Goal: Task Accomplishment & Management: Complete application form

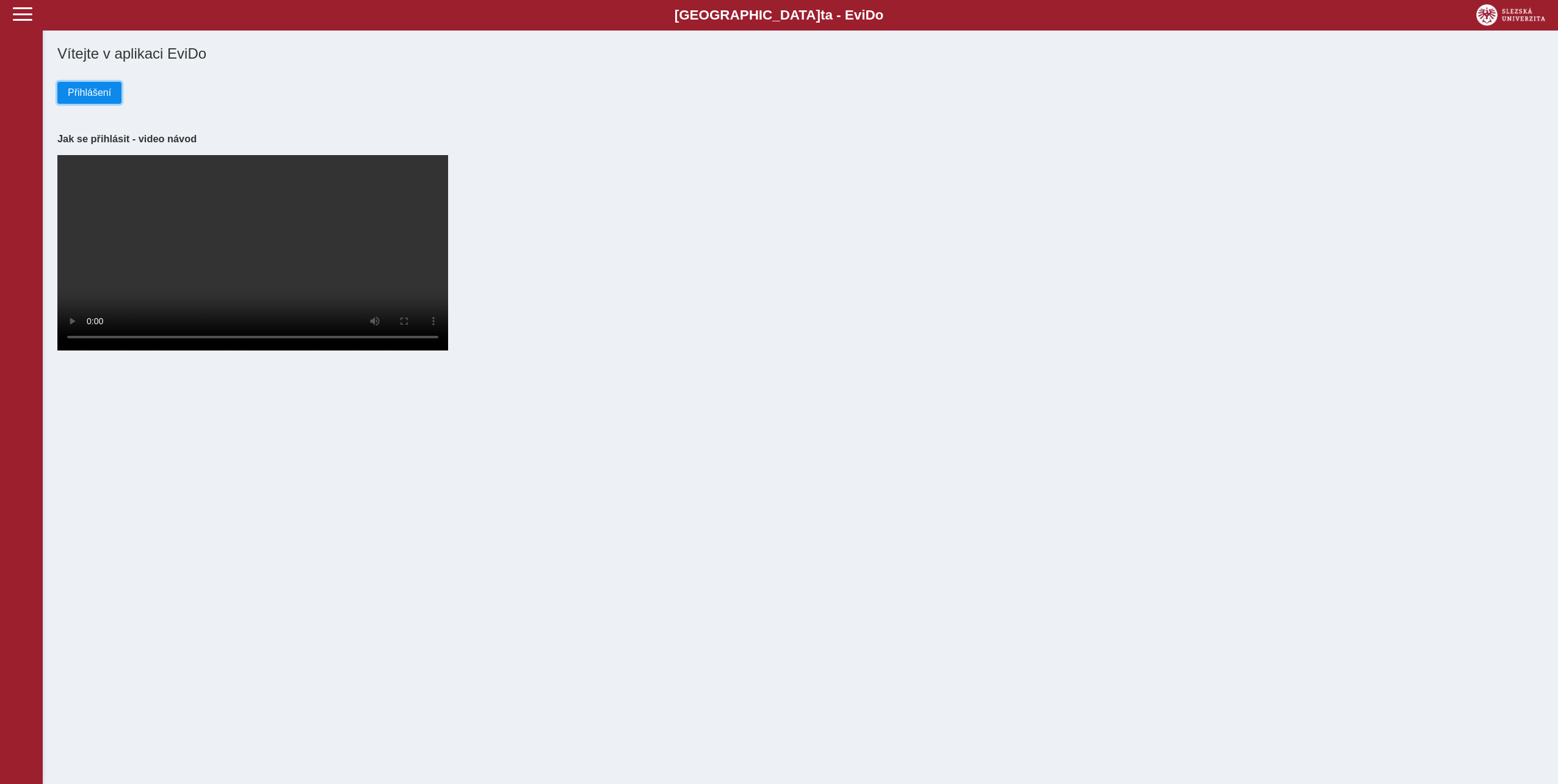
click at [99, 99] on span "Přihlášení" at bounding box center [89, 93] width 43 height 11
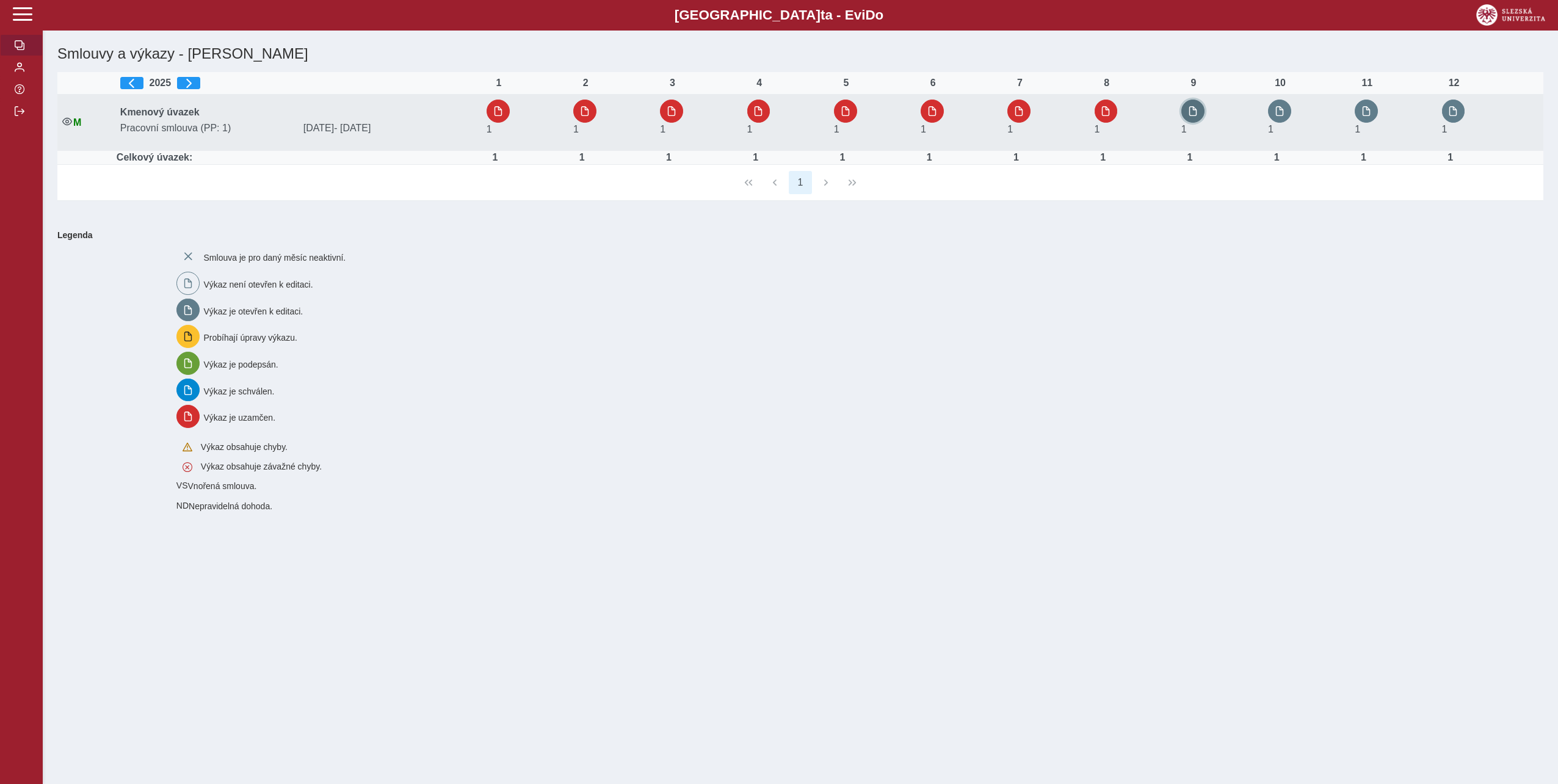
click at [1193, 103] on button "button" at bounding box center [1193, 110] width 23 height 23
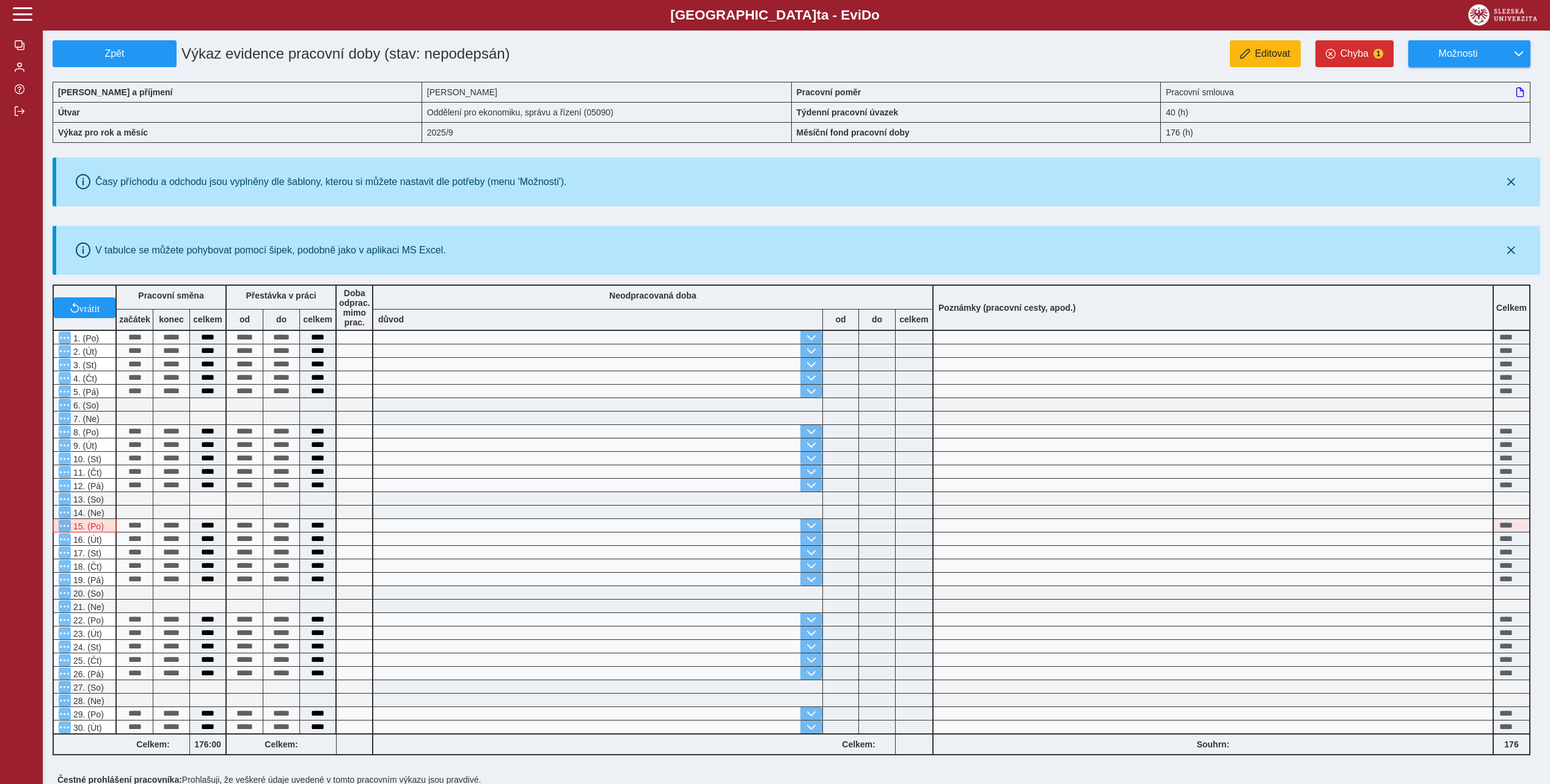
drag, startPoint x: 1333, startPoint y: 59, endPoint x: 1290, endPoint y: 58, distance: 43.0
click at [1330, 58] on div "Zpět Výkaz evidence pracovní doby (stav: nepodepsán) Editovat Chyba 1 Možnosti …" at bounding box center [796, 475] width 1488 height 870
click at [1272, 62] on button "Editovat" at bounding box center [1265, 54] width 71 height 27
type input "**********"
type input "****"
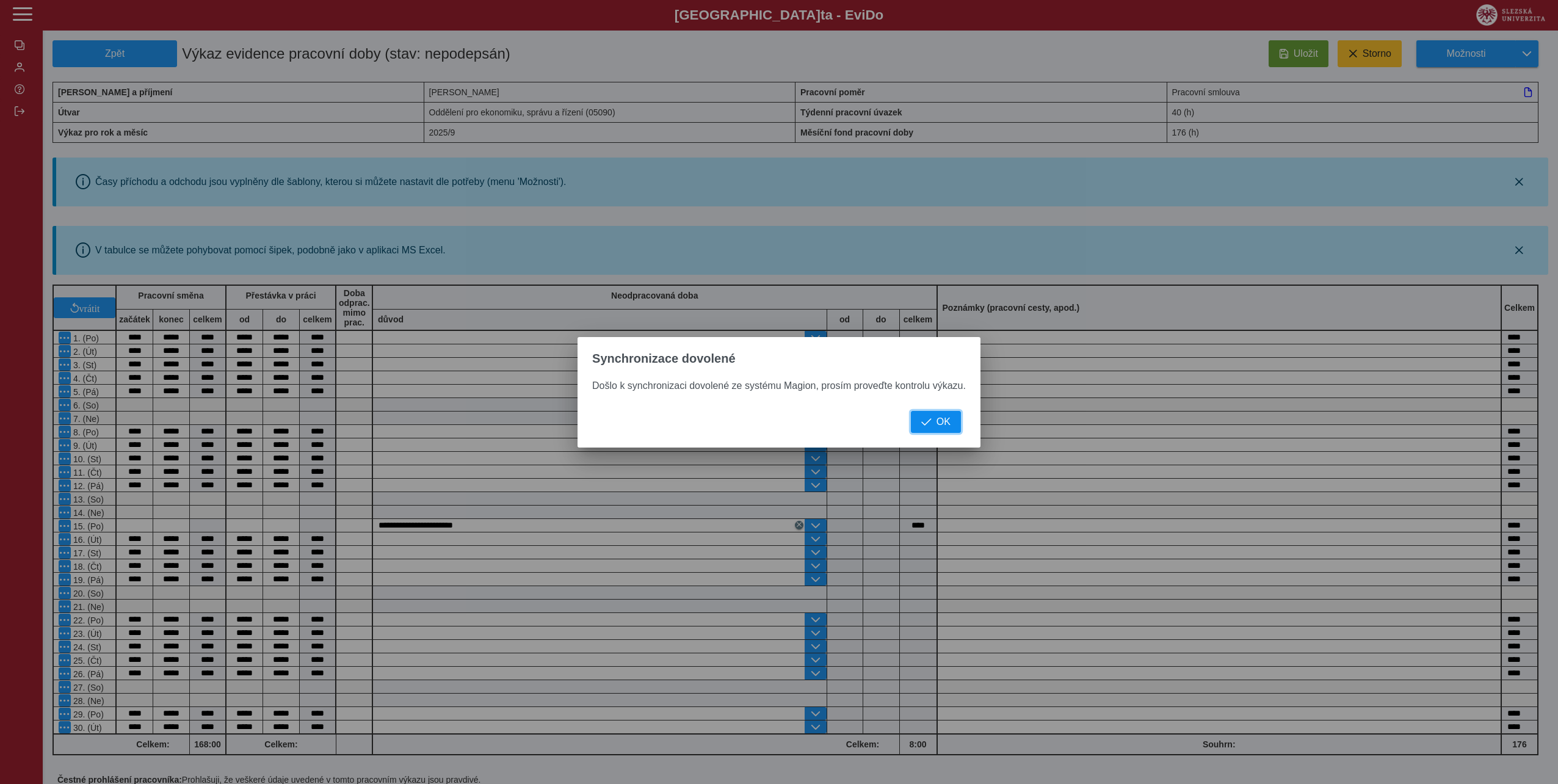
click at [936, 425] on span "OK" at bounding box center [943, 422] width 14 height 11
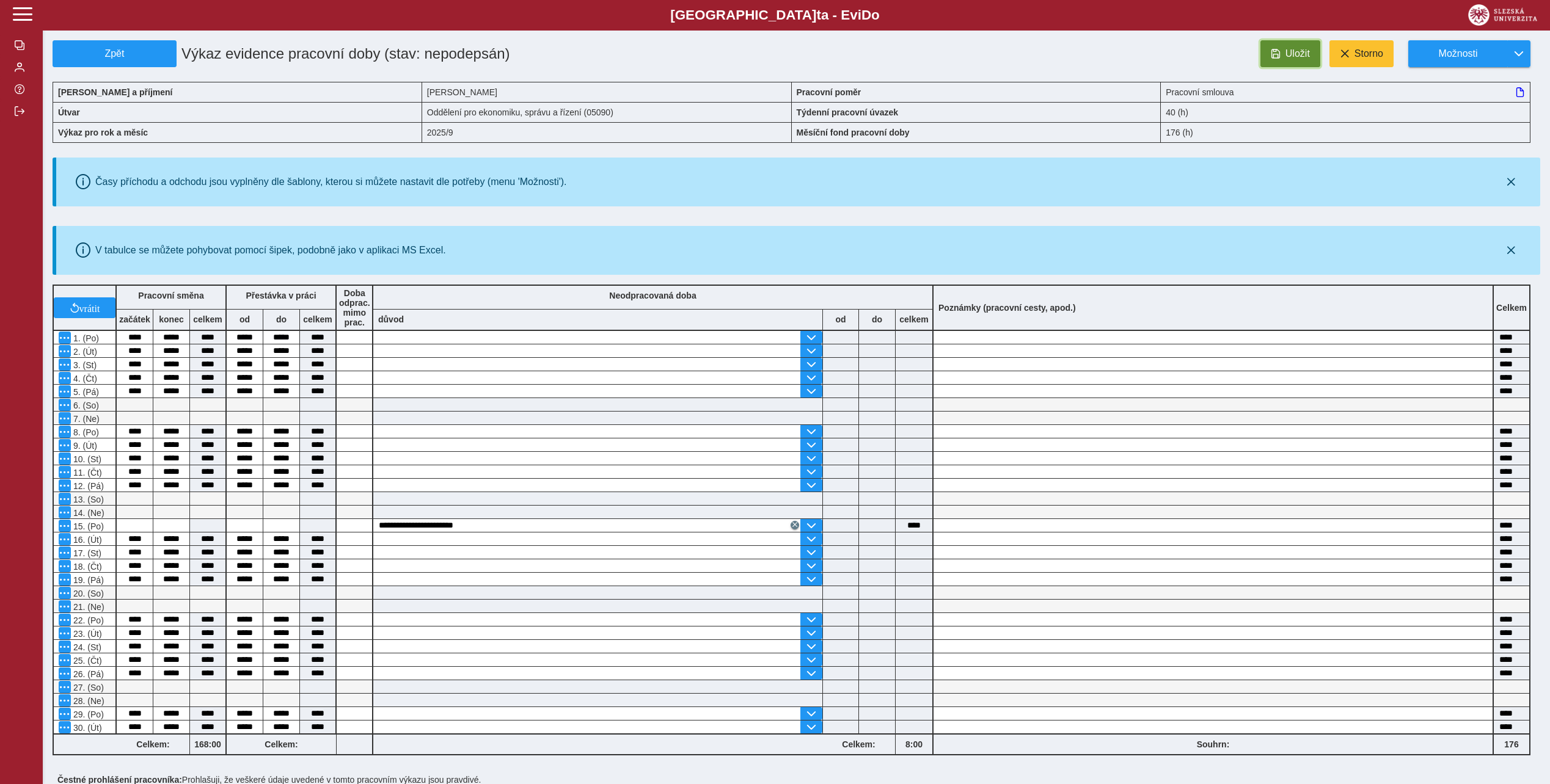
click at [1288, 57] on span "Uložit" at bounding box center [1297, 54] width 24 height 11
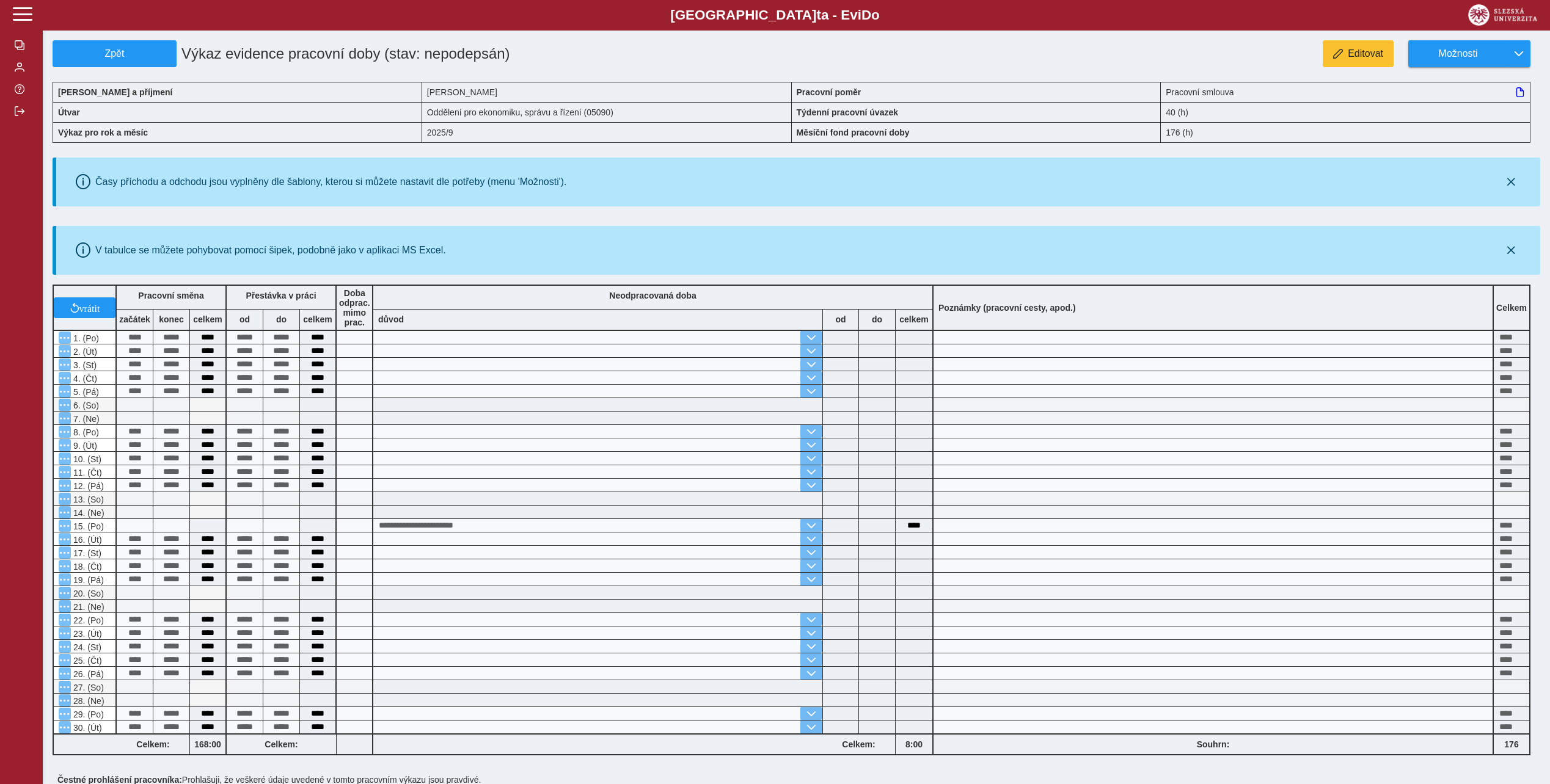
scroll to position [147, 0]
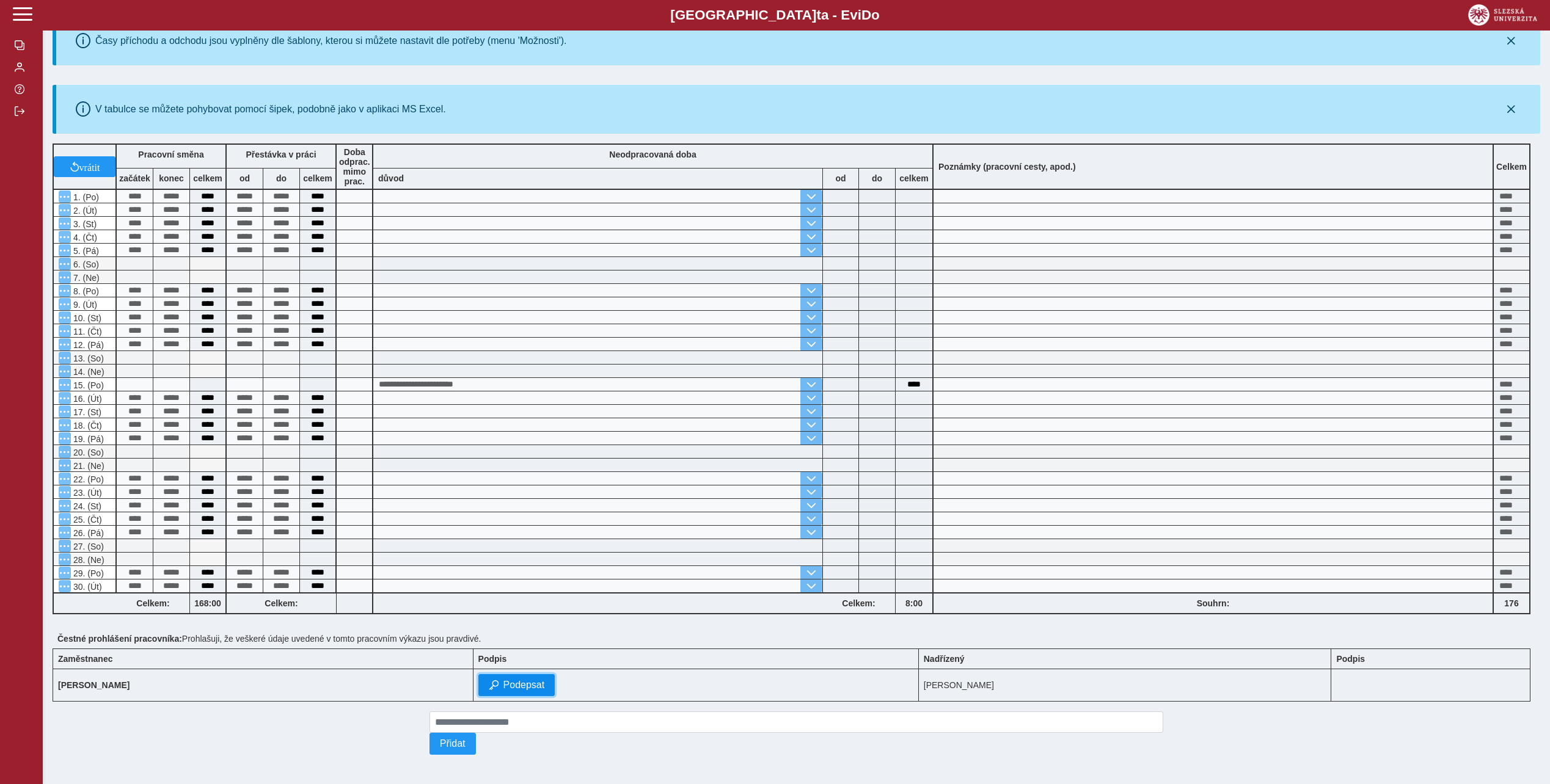
click at [504, 680] on span "Podepsat" at bounding box center [524, 685] width 42 height 11
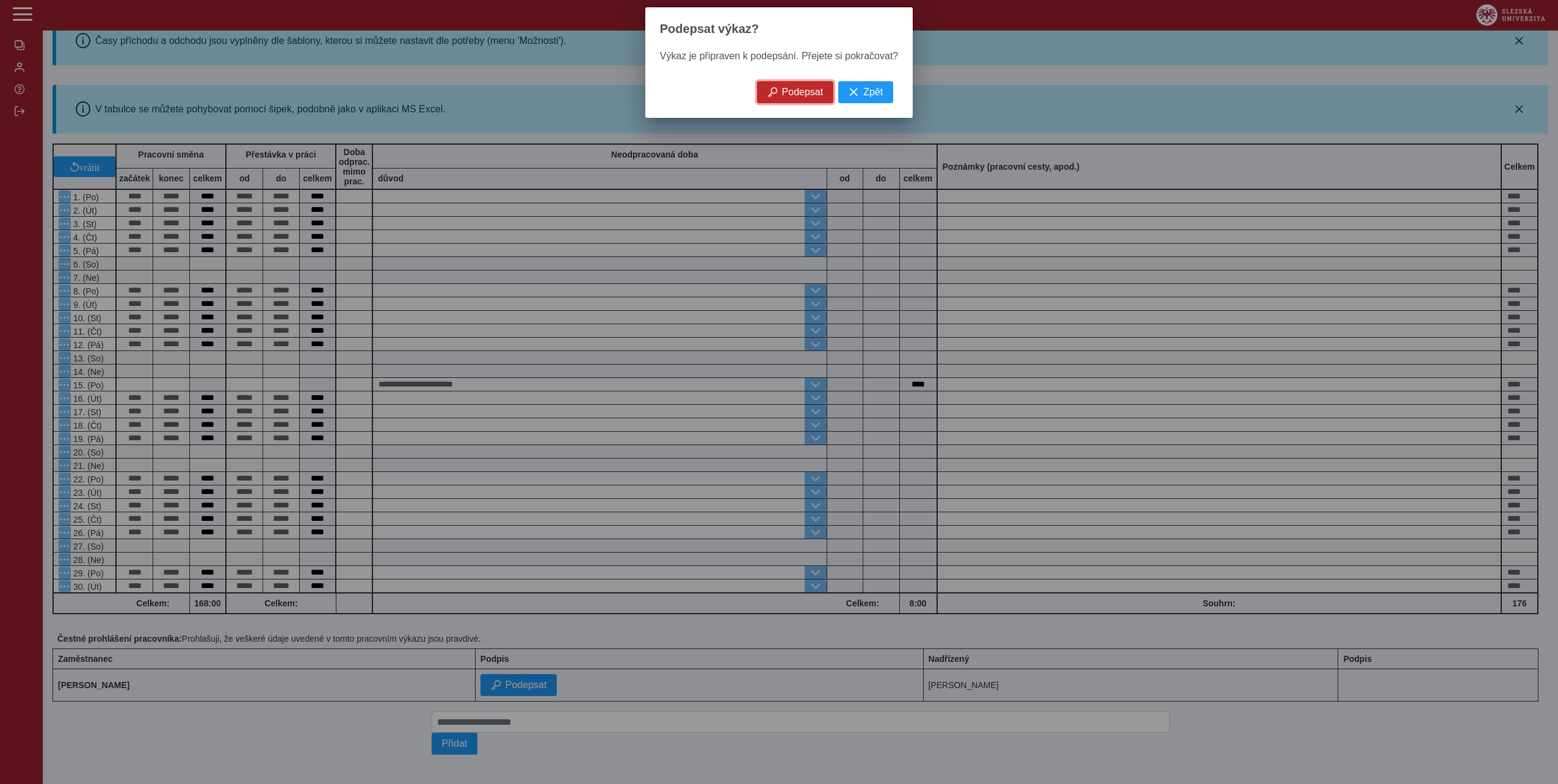
click at [778, 99] on button "Podepsat" at bounding box center [796, 92] width 77 height 22
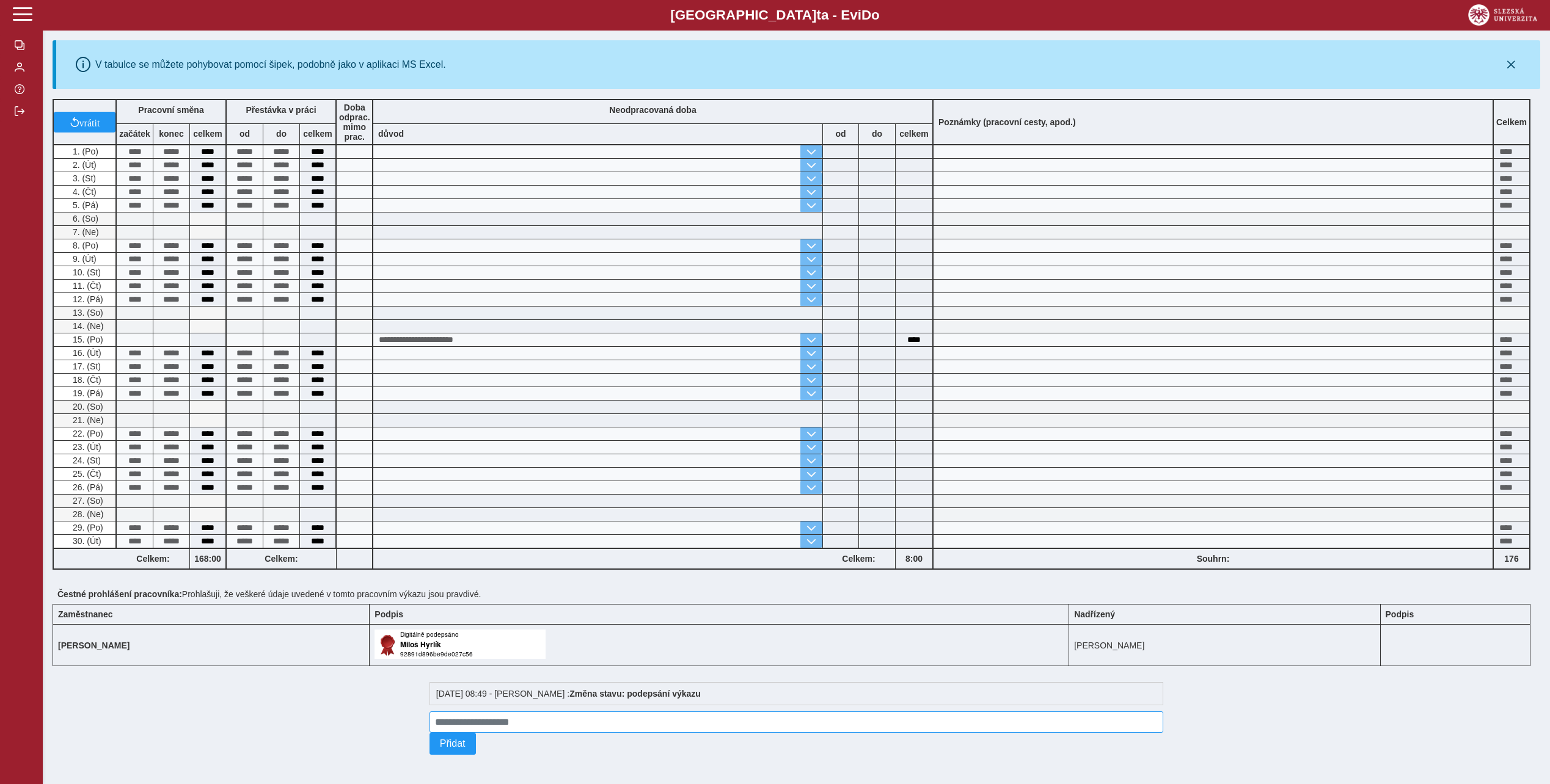
scroll to position [0, 0]
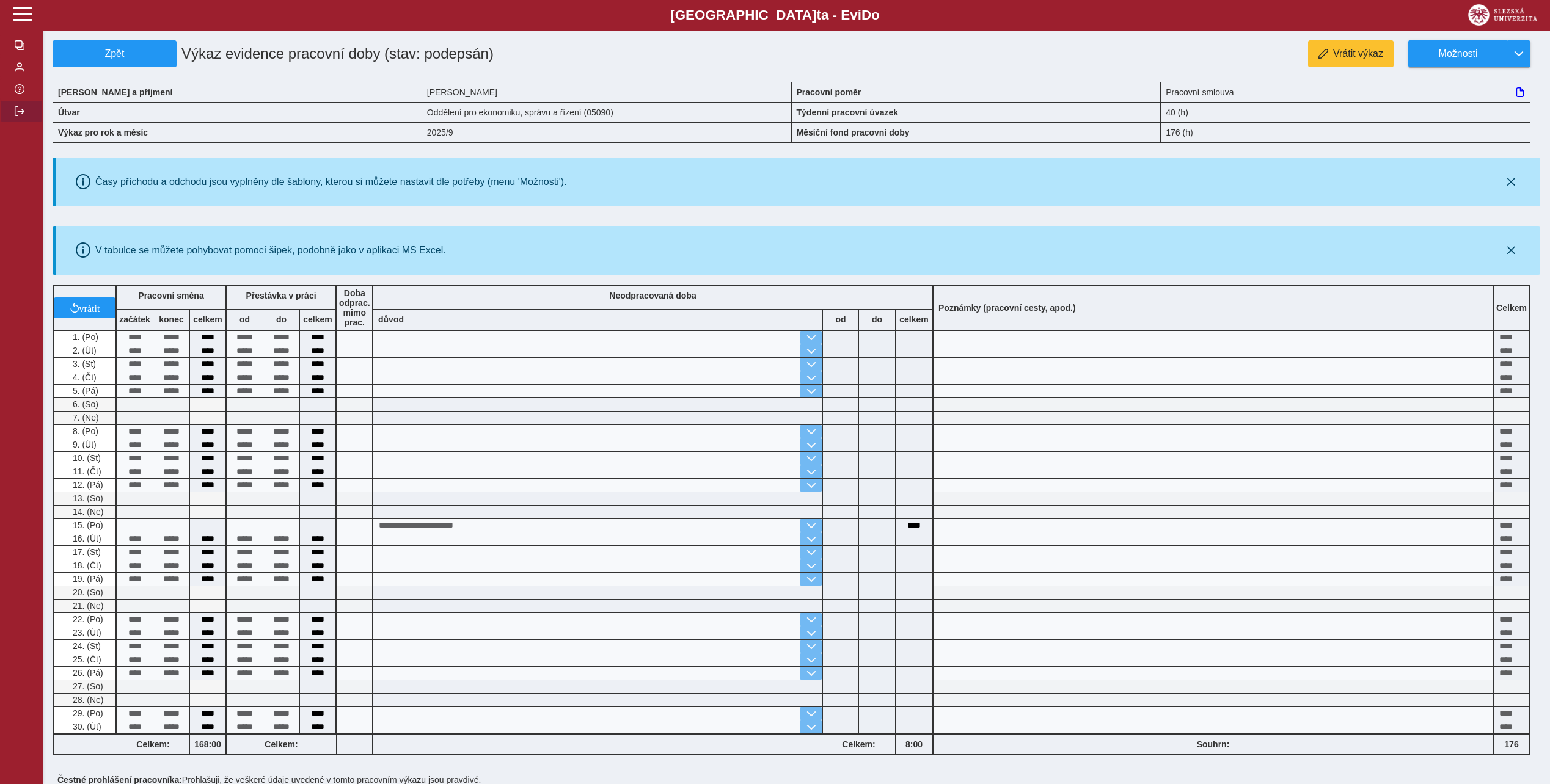
click at [24, 110] on button "button" at bounding box center [21, 111] width 43 height 22
